Goal: Information Seeking & Learning: Compare options

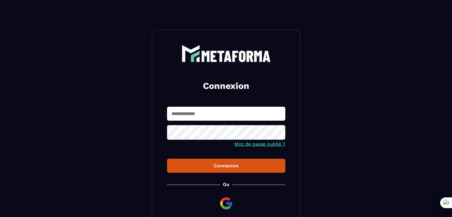
type input "**********"
click at [245, 166] on div "Connexion" at bounding box center [226, 166] width 109 height 6
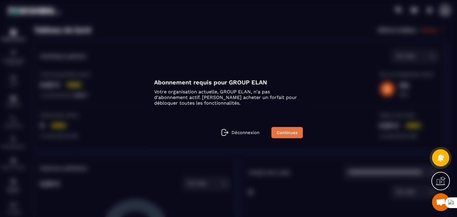
click at [280, 131] on link "Continuez" at bounding box center [287, 132] width 32 height 11
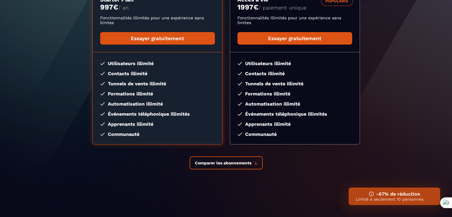
scroll to position [108, 0]
click at [240, 165] on span "Comparer les abonnements" at bounding box center [223, 163] width 57 height 5
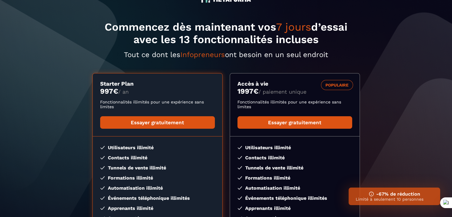
scroll to position [24, 0]
